Goal: Task Accomplishment & Management: Manage account settings

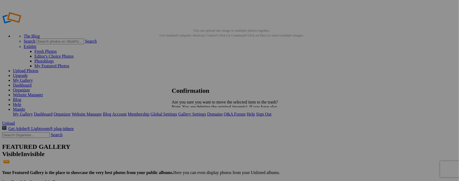
click at [190, 125] on span "Yes" at bounding box center [186, 126] width 6 height 5
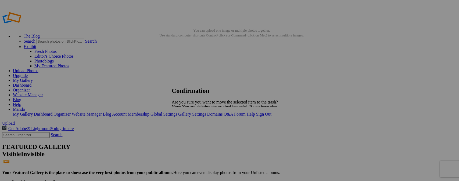
click at [190, 126] on span "Yes" at bounding box center [186, 126] width 6 height 5
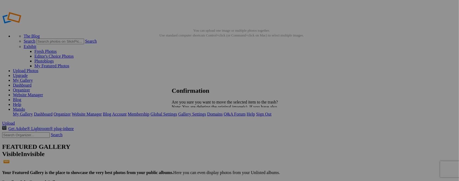
click at [190, 125] on span "Yes" at bounding box center [186, 126] width 6 height 5
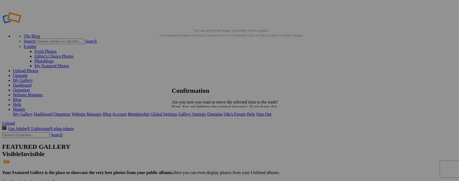
click at [190, 126] on span "Yes" at bounding box center [186, 126] width 6 height 5
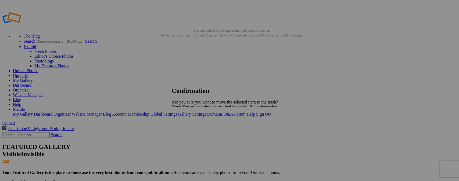
click at [190, 127] on span "Yes" at bounding box center [186, 126] width 6 height 5
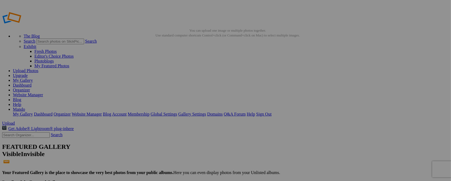
type input "CAR SHOW FLIERS"
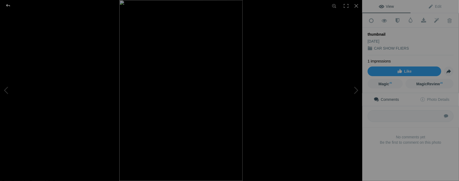
click at [8, 5] on div at bounding box center [7, 5] width 19 height 11
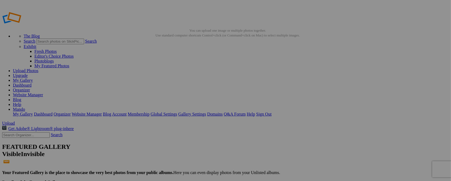
type input "t"
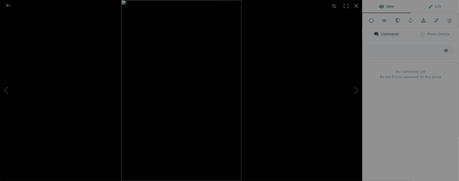
type input "OCT. 12 / BENEFIT"
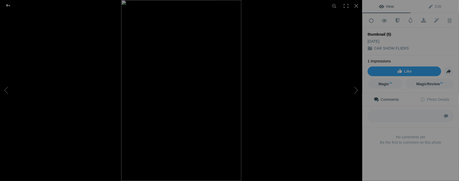
click at [8, 7] on div at bounding box center [7, 5] width 19 height 11
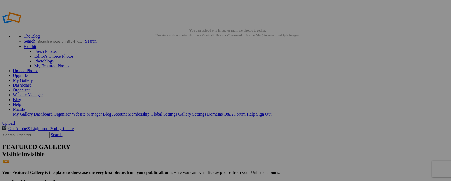
type input "t"
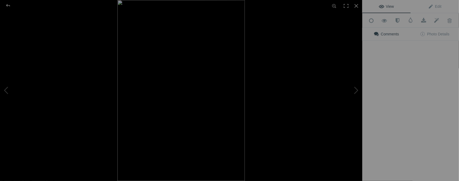
type input "SAT. SEPT. 27 / CAR SHOW"
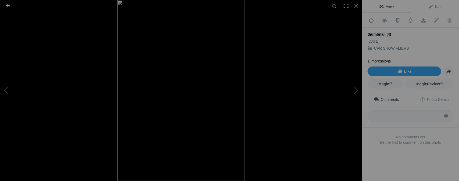
click at [8, 5] on div at bounding box center [7, 5] width 19 height 11
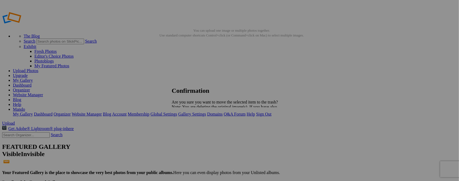
click at [190, 125] on span "Yes" at bounding box center [186, 126] width 6 height 5
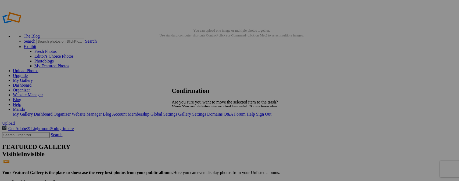
click at [190, 126] on span "Yes" at bounding box center [186, 126] width 6 height 5
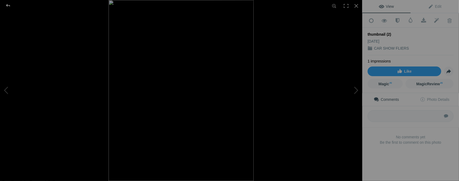
click at [7, 5] on div at bounding box center [7, 5] width 19 height 11
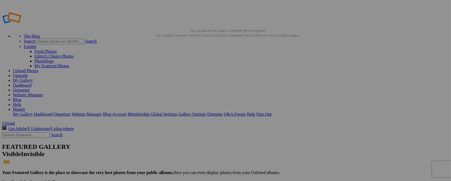
type input "t"
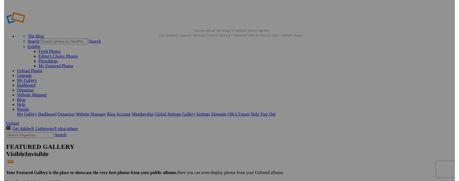
scroll to position [0, 0]
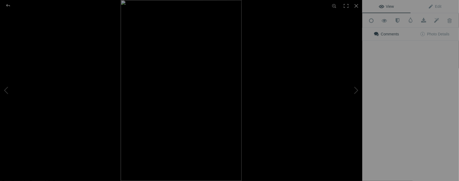
type input "FRI. SEPT. 12 / SHOW N' SHINE"
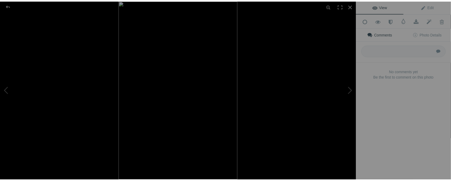
scroll to position [0, 0]
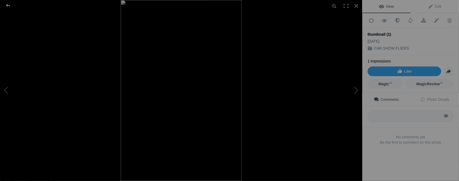
click at [8, 4] on div at bounding box center [7, 5] width 19 height 11
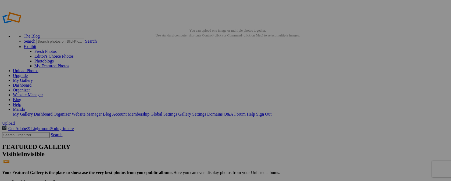
type input "t"
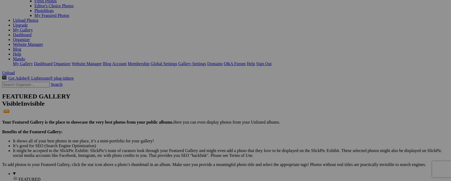
scroll to position [75, 0]
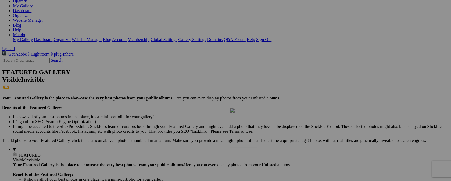
drag, startPoint x: 295, startPoint y: 29, endPoint x: 307, endPoint y: 155, distance: 126.6
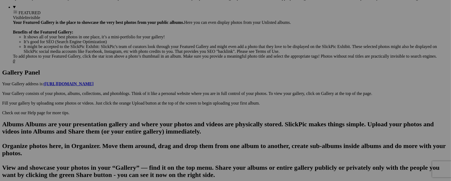
scroll to position [215, 0]
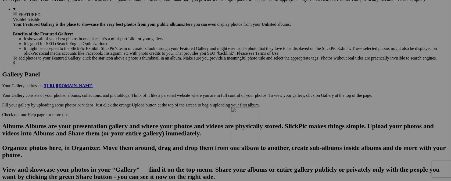
drag, startPoint x: 295, startPoint y: 27, endPoint x: 308, endPoint y: 154, distance: 127.5
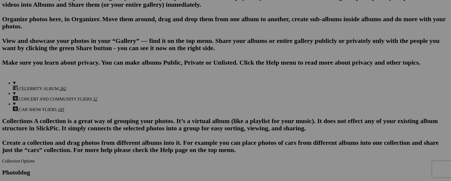
scroll to position [350, 0]
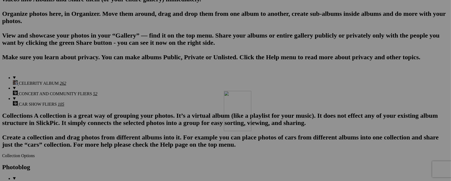
drag, startPoint x: 292, startPoint y: 27, endPoint x: 301, endPoint y: 138, distance: 111.3
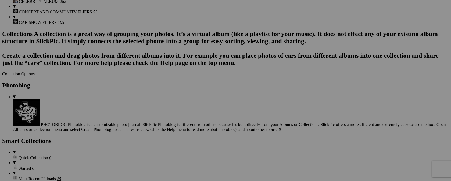
scroll to position [437, 0]
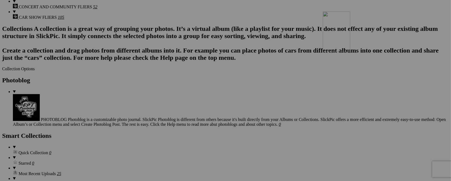
drag, startPoint x: 292, startPoint y: 64, endPoint x: 400, endPoint y: 58, distance: 107.6
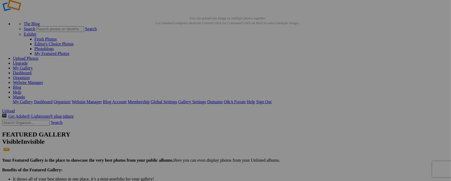
scroll to position [7, 0]
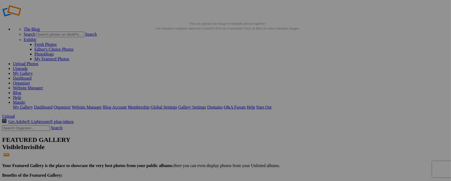
type input "SAT. SEPT. 13 / B - DAY PARADE"
drag, startPoint x: 154, startPoint y: 66, endPoint x: 258, endPoint y: 134, distance: 124.0
drag, startPoint x: 146, startPoint y: 67, endPoint x: 337, endPoint y: 63, distance: 191.0
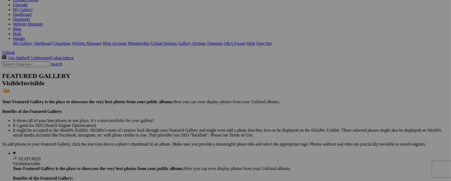
scroll to position [73, 0]
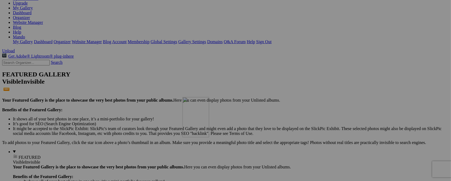
drag, startPoint x: 146, startPoint y: 29, endPoint x: 260, endPoint y: 144, distance: 162.2
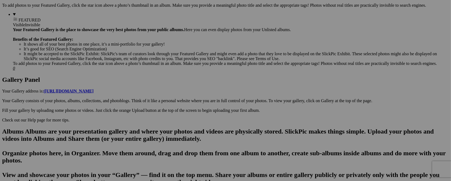
scroll to position [217, 0]
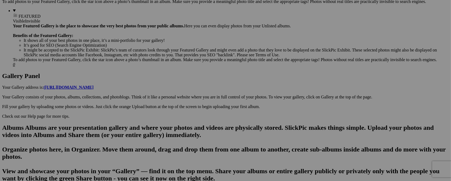
scroll to position [204, 0]
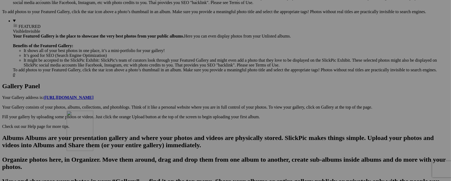
drag, startPoint x: 245, startPoint y: 30, endPoint x: 144, endPoint y: 158, distance: 163.1
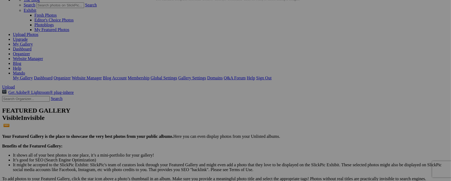
scroll to position [0, 0]
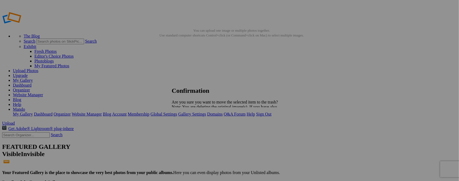
click at [190, 124] on span "Yes" at bounding box center [186, 126] width 6 height 5
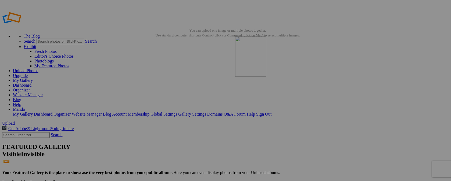
drag, startPoint x: 244, startPoint y: 75, endPoint x: 312, endPoint y: 75, distance: 68.2
